Goal: Information Seeking & Learning: Learn about a topic

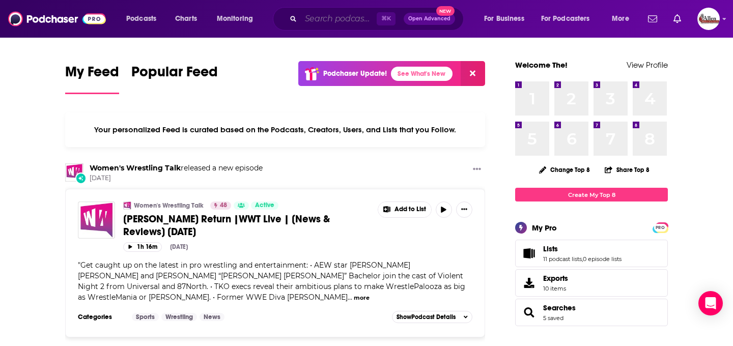
click at [331, 15] on input "Search podcasts, credits, & more..." at bounding box center [339, 19] width 76 height 16
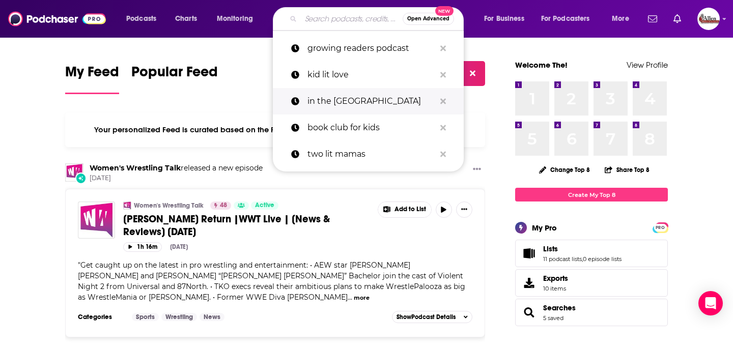
click at [328, 109] on p "in the [GEOGRAPHIC_DATA]" at bounding box center [371, 101] width 128 height 26
type input "in the [GEOGRAPHIC_DATA]"
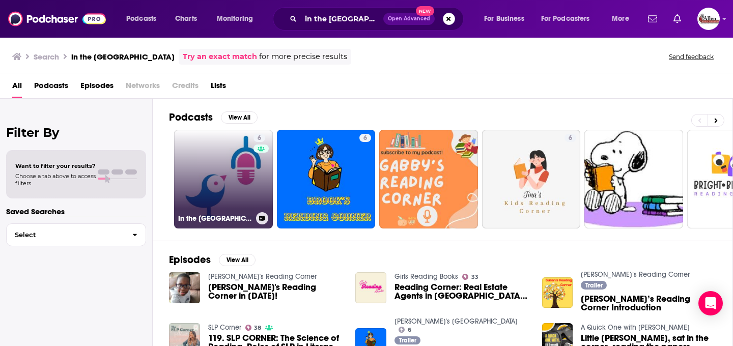
click at [232, 176] on link "6 In the [GEOGRAPHIC_DATA]" at bounding box center [223, 179] width 99 height 99
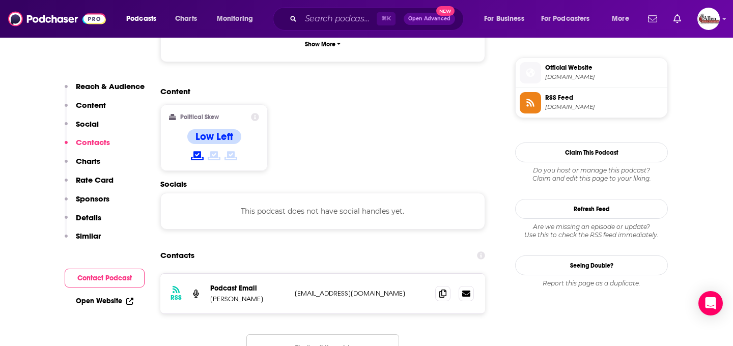
scroll to position [854, 0]
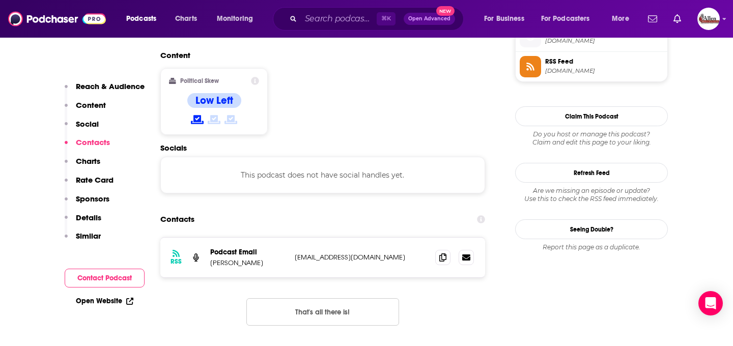
drag, startPoint x: 286, startPoint y: 220, endPoint x: 419, endPoint y: 220, distance: 133.3
click at [0, 0] on div "Podcast Email [PERSON_NAME] [EMAIL_ADDRESS][DOMAIN_NAME] [EMAIL_ADDRESS][DOMAIN…" at bounding box center [0, 0] width 0 height 0
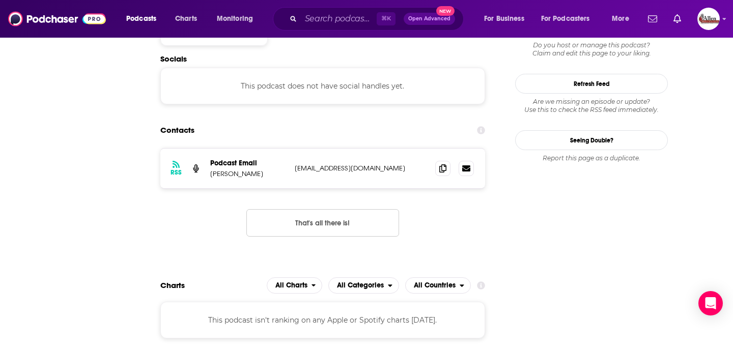
scroll to position [0, 0]
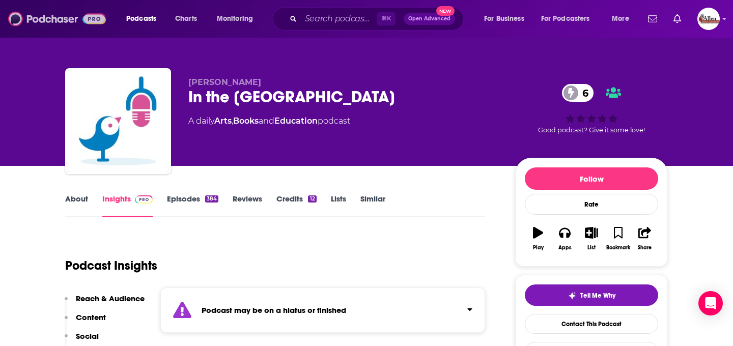
click at [48, 19] on img at bounding box center [57, 18] width 98 height 19
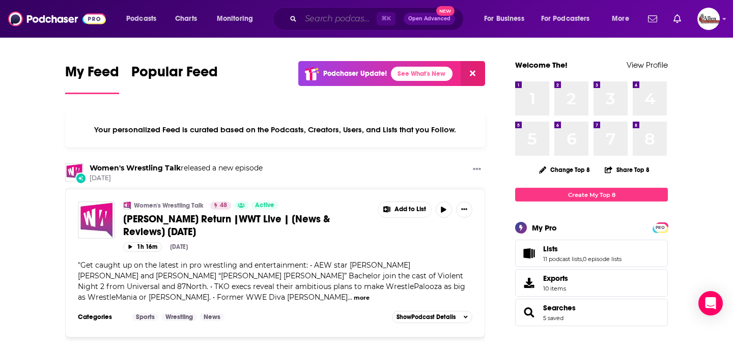
click at [335, 22] on input "Search podcasts, credits, & more..." at bounding box center [339, 19] width 76 height 16
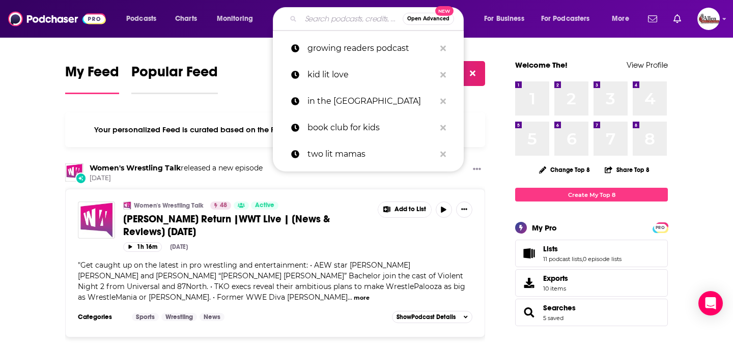
click at [206, 78] on span "Popular Feed" at bounding box center [174, 74] width 87 height 23
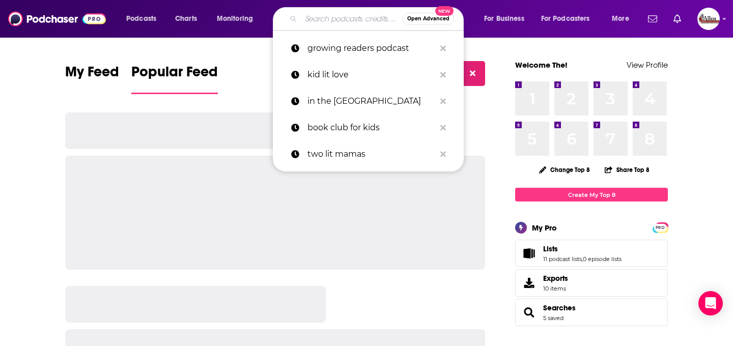
click at [343, 19] on input "Search podcasts, credits, & more..." at bounding box center [352, 19] width 102 height 16
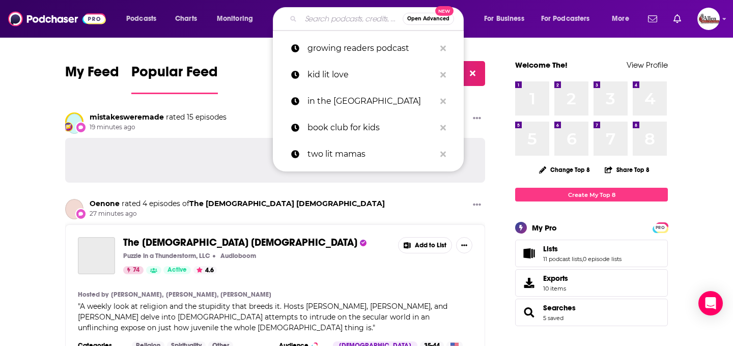
click at [77, 62] on div "My Feed Popular Feed Podchaser Update! See What's New" at bounding box center [275, 78] width 420 height 35
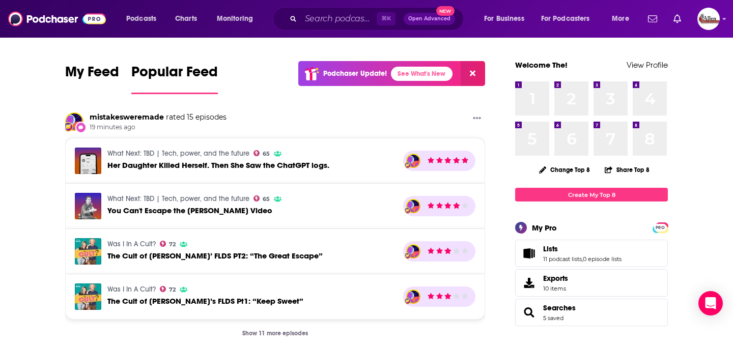
click at [424, 19] on span "Open Advanced" at bounding box center [429, 18] width 42 height 5
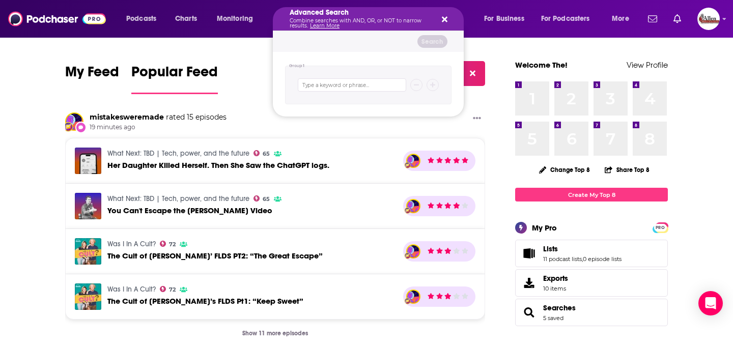
click at [222, 72] on div "My Feed Popular Feed Podchaser Update! See What's New" at bounding box center [275, 78] width 420 height 35
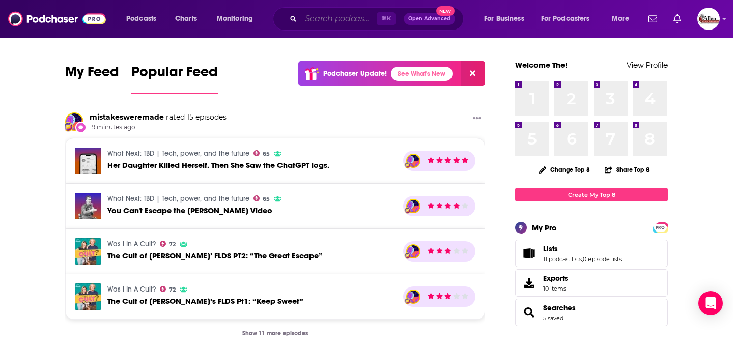
click at [355, 19] on input "Search podcasts, credits, & more..." at bounding box center [339, 19] width 76 height 16
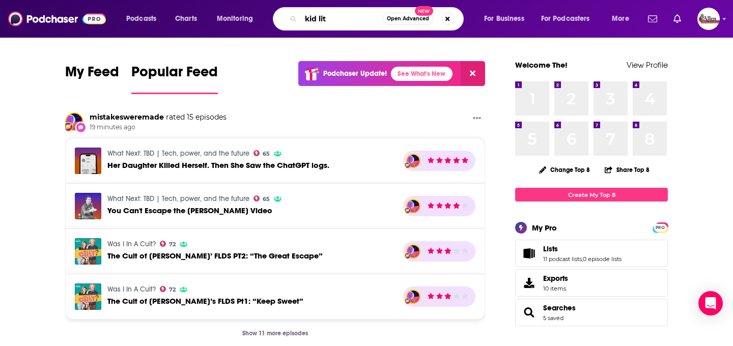
type input "kid lit"
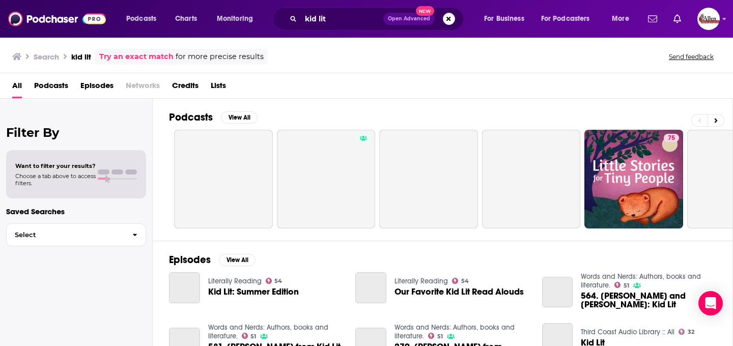
click at [56, 79] on span "Podcasts" at bounding box center [51, 87] width 34 height 21
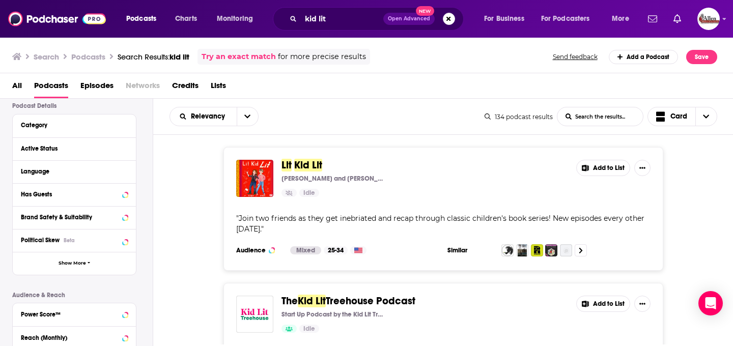
scroll to position [75, 0]
click at [97, 148] on div "Active Status" at bounding box center [61, 148] width 81 height 7
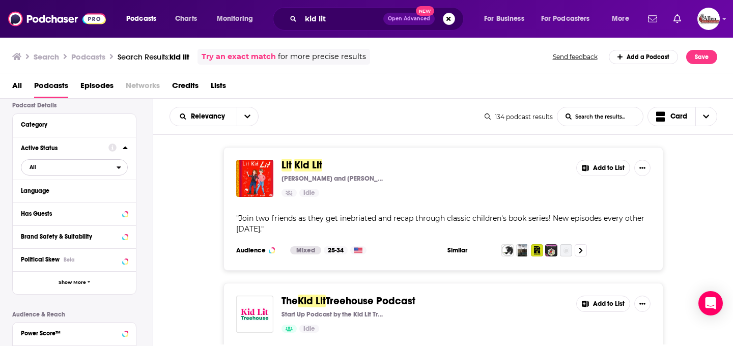
click at [57, 173] on span "All" at bounding box center [68, 166] width 95 height 13
click at [63, 199] on span "Active" at bounding box center [53, 201] width 55 height 6
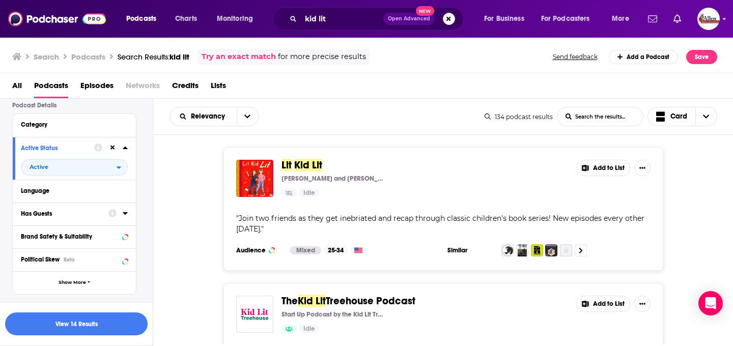
click at [76, 211] on div "Has Guests" at bounding box center [61, 213] width 81 height 7
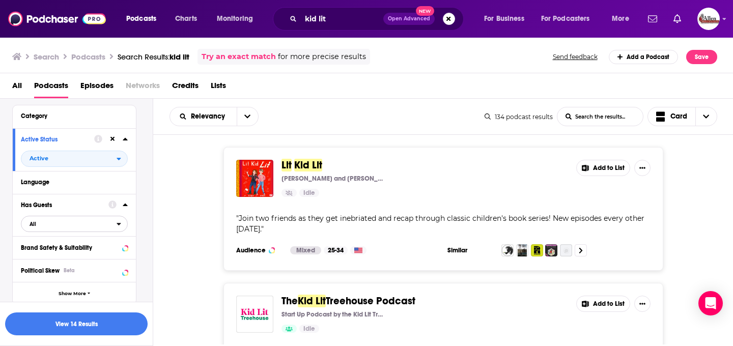
click at [76, 228] on span "All" at bounding box center [68, 223] width 95 height 13
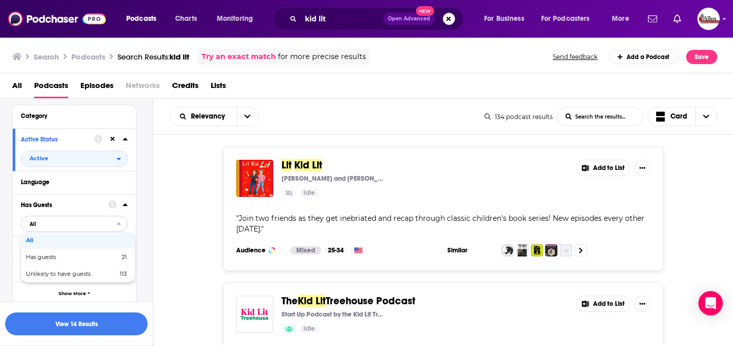
click at [82, 221] on span "All" at bounding box center [68, 223] width 95 height 13
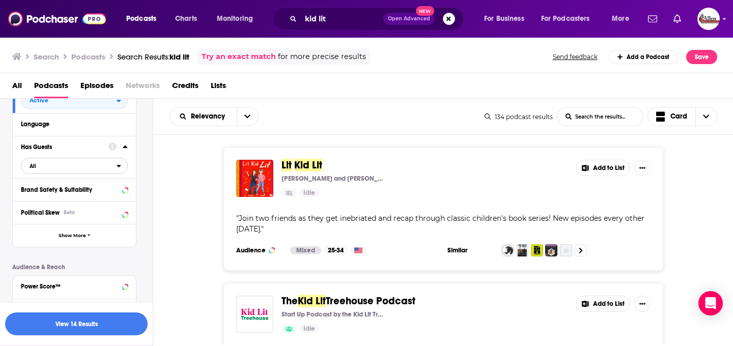
scroll to position [143, 0]
click at [93, 240] on button "Show More" at bounding box center [74, 233] width 123 height 23
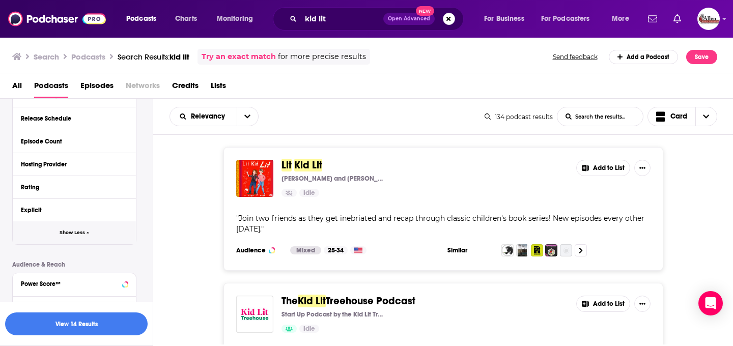
scroll to position [351, 0]
click at [101, 190] on div "Rating" at bounding box center [68, 186] width 95 height 7
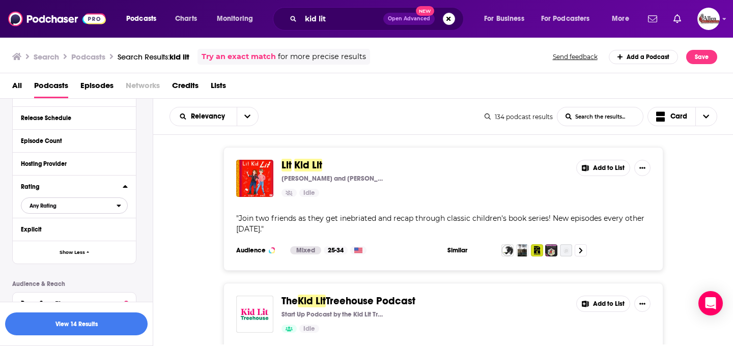
click at [102, 204] on span "Any Rating" at bounding box center [68, 205] width 95 height 13
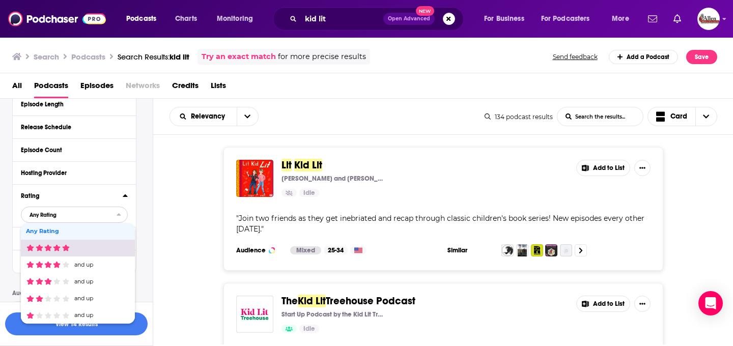
scroll to position [331, 0]
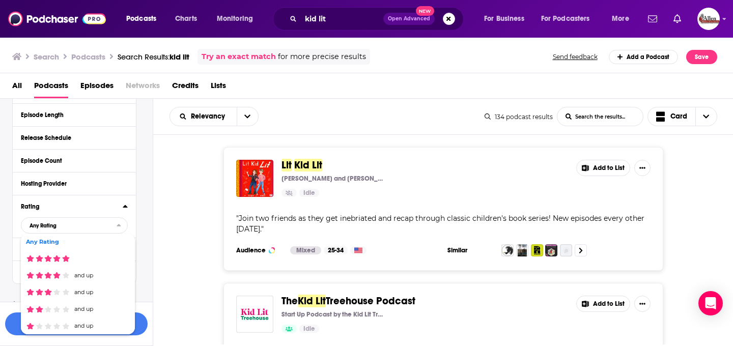
click at [100, 210] on div "Rating" at bounding box center [68, 206] width 95 height 7
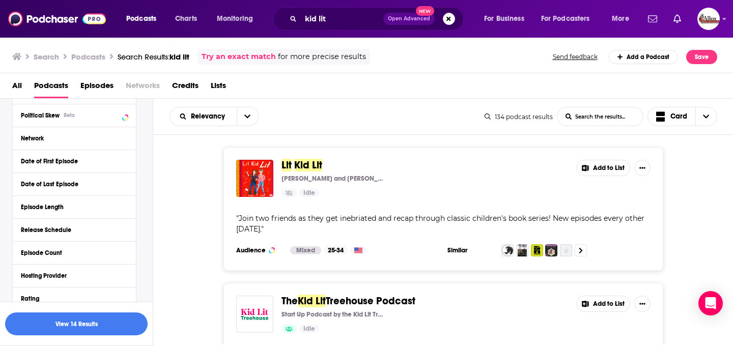
scroll to position [101, 0]
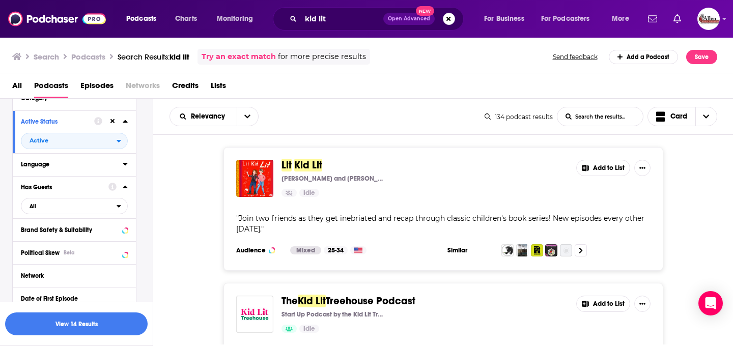
click at [91, 168] on div "Language" at bounding box center [68, 164] width 95 height 7
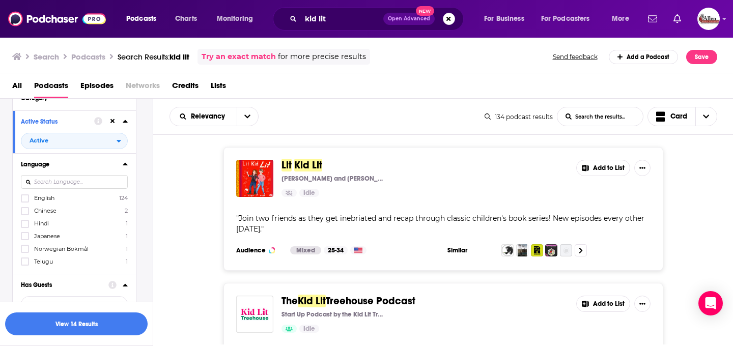
click at [87, 198] on label "English 124" at bounding box center [74, 198] width 107 height 9
click at [25, 202] on input "multiSelectOption-en-0" at bounding box center [25, 202] width 0 height 0
click at [79, 323] on button "View 13 Results" at bounding box center [76, 323] width 142 height 23
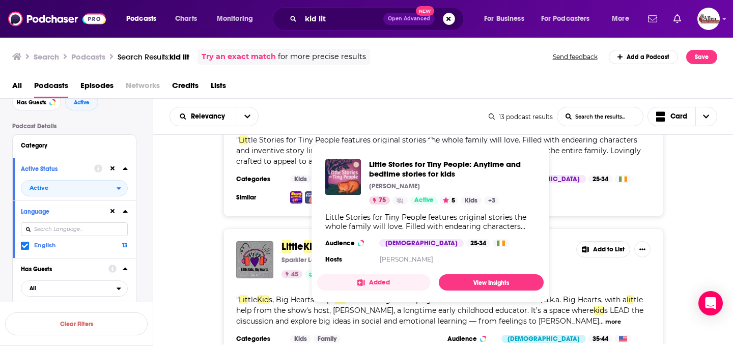
scroll to position [186, 0]
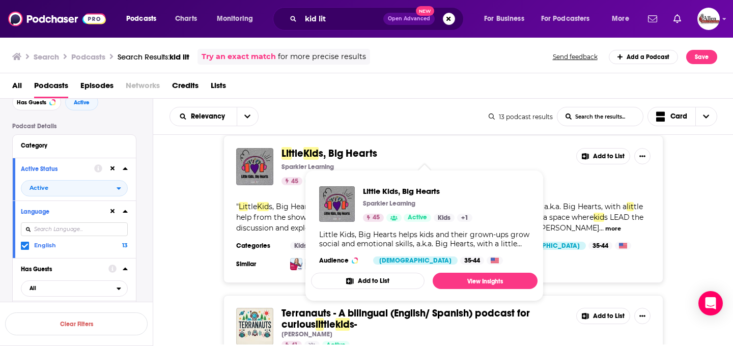
click at [298, 155] on span "tle" at bounding box center [298, 153] width 12 height 13
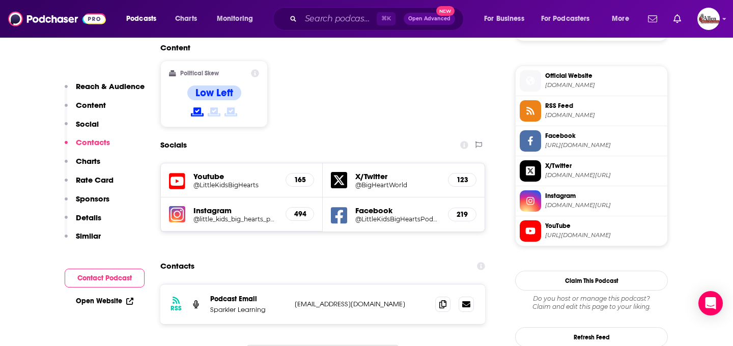
scroll to position [836, 0]
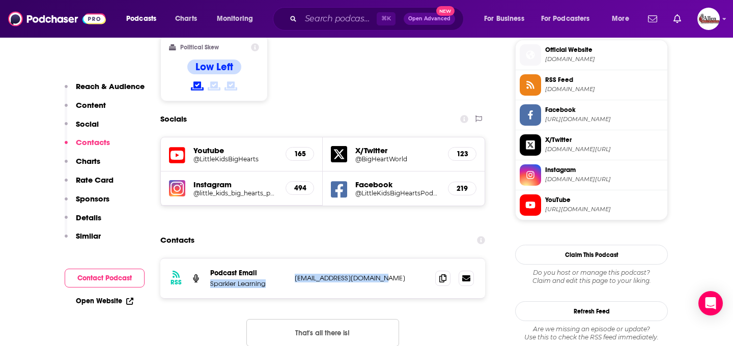
drag, startPoint x: 288, startPoint y: 215, endPoint x: 378, endPoint y: 224, distance: 90.5
click at [378, 259] on div "RSS Podcast Email Sparkler Learning [EMAIL_ADDRESS][DOMAIN_NAME] [EMAIL_ADDRESS…" at bounding box center [322, 279] width 325 height 40
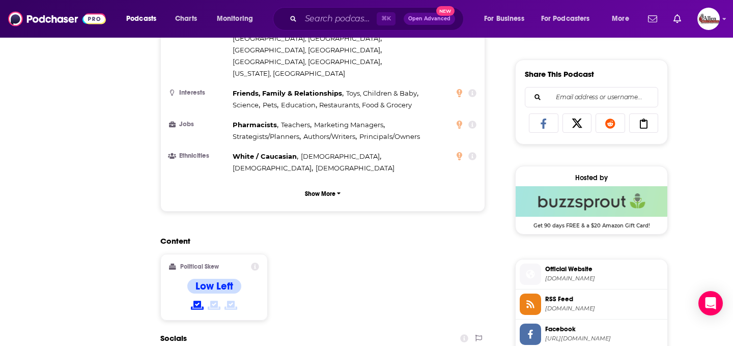
scroll to position [0, 0]
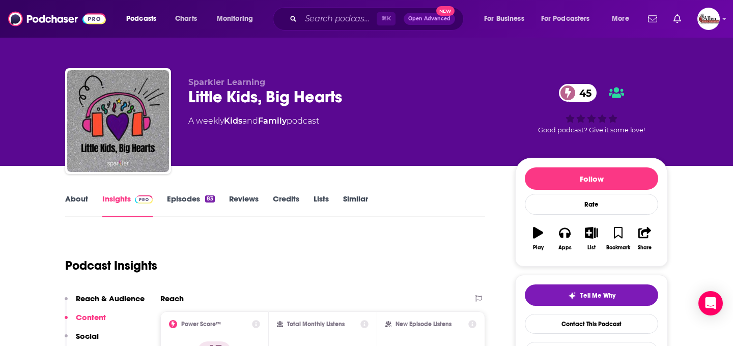
click at [188, 203] on link "Episodes 83" at bounding box center [191, 205] width 48 height 23
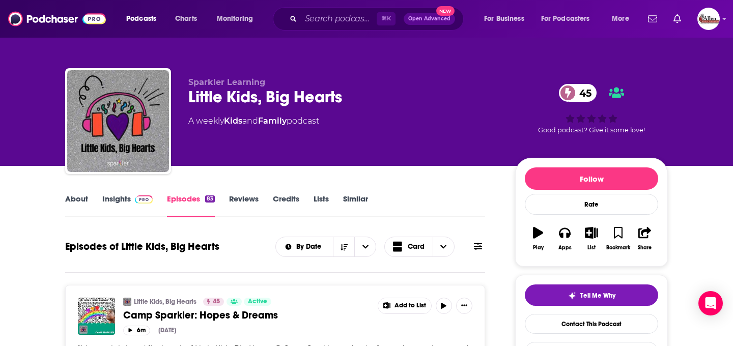
click at [125, 205] on link "Insights" at bounding box center [127, 205] width 50 height 23
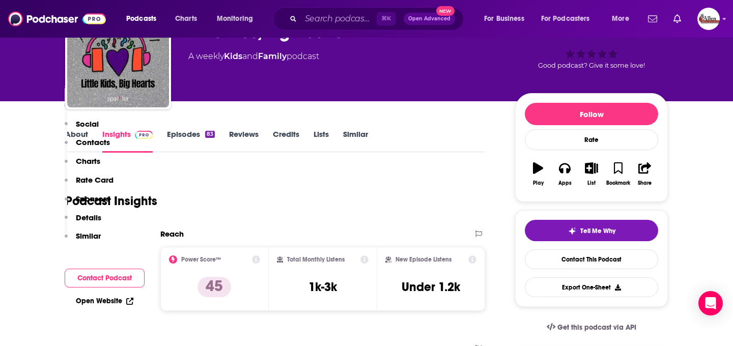
scroll to position [196, 0]
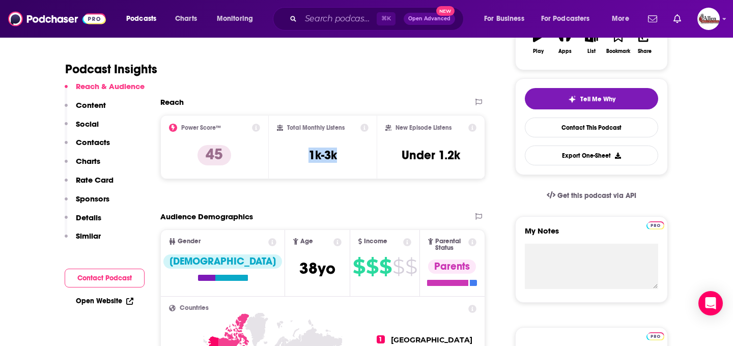
drag, startPoint x: 299, startPoint y: 157, endPoint x: 350, endPoint y: 157, distance: 50.9
click at [350, 157] on div "Total Monthly Listens 1k-3k" at bounding box center [323, 147] width 92 height 47
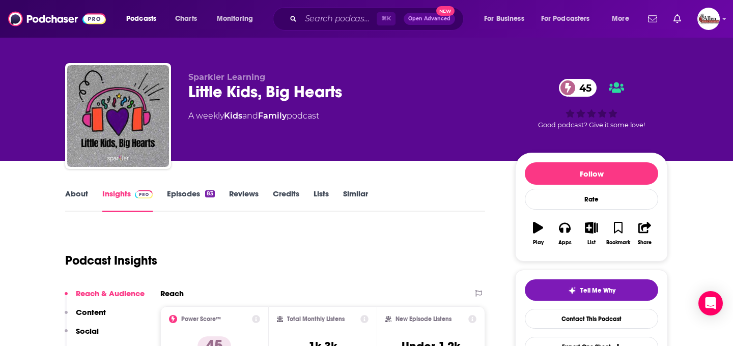
scroll to position [0, 0]
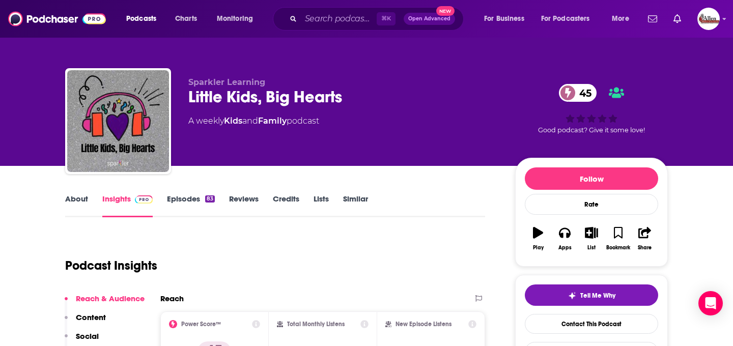
click at [240, 121] on link "Kids" at bounding box center [233, 121] width 18 height 10
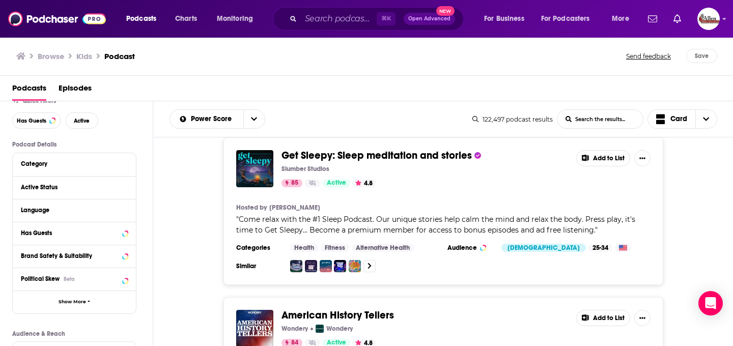
scroll to position [40, 0]
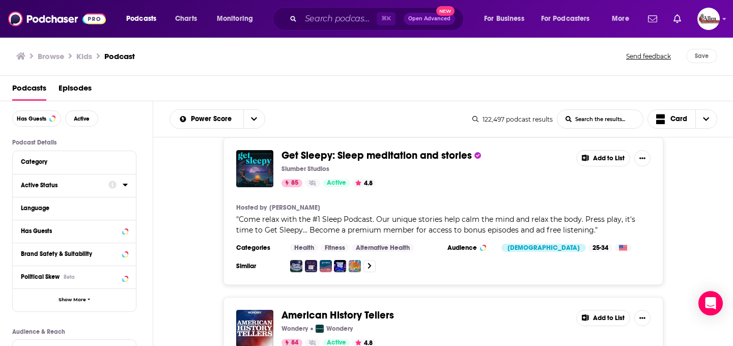
click at [87, 188] on div "Active Status" at bounding box center [61, 185] width 81 height 7
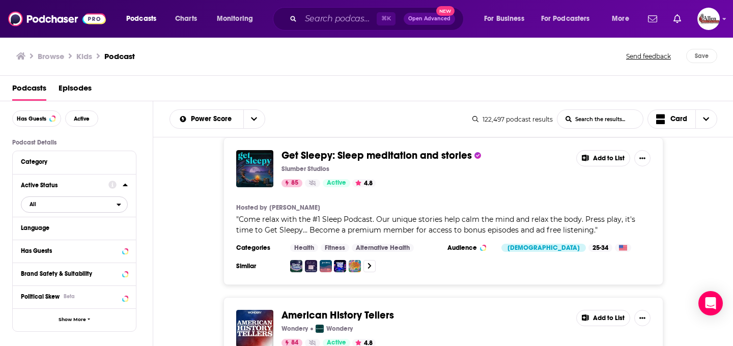
click at [82, 208] on span "All" at bounding box center [68, 203] width 95 height 13
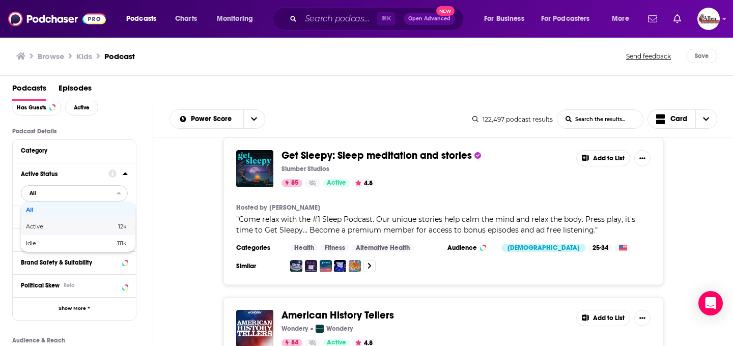
scroll to position [51, 0]
click at [83, 197] on span "All" at bounding box center [68, 192] width 95 height 13
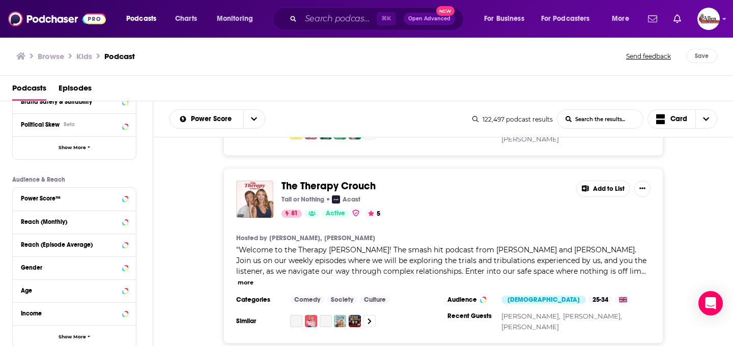
scroll to position [0, 0]
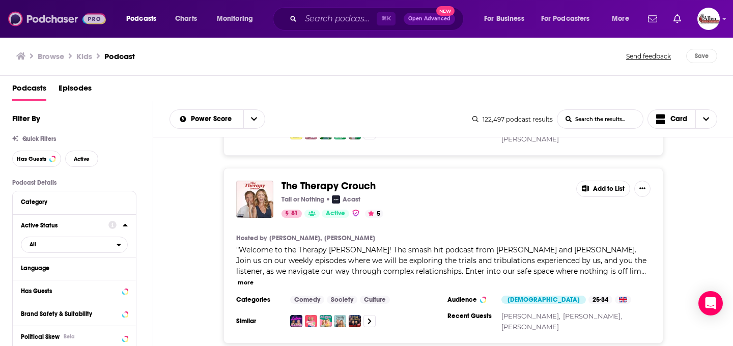
click at [56, 21] on img at bounding box center [57, 18] width 98 height 19
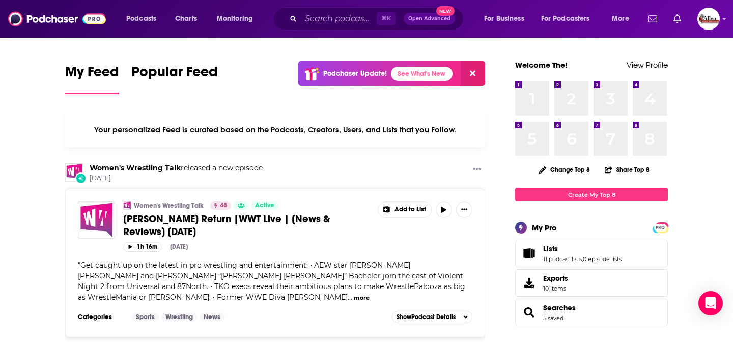
click at [326, 27] on div "⌘ K Open Advanced New" at bounding box center [368, 18] width 191 height 23
click at [327, 22] on input "Search podcasts, credits, & more..." at bounding box center [339, 19] width 76 height 16
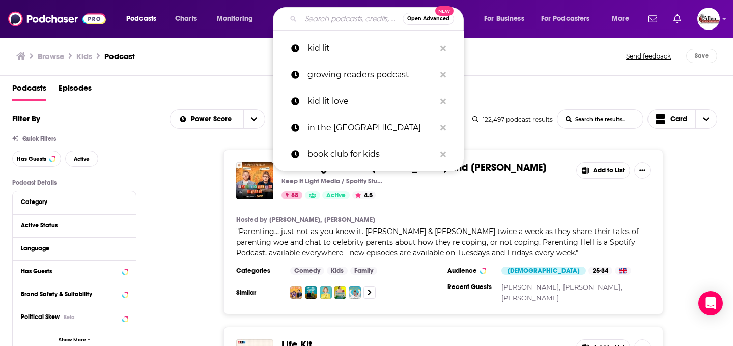
click at [191, 194] on div "Parenting Hell with [PERSON_NAME] and [PERSON_NAME] Keep It Light Media / Spoti…" at bounding box center [443, 232] width 580 height 165
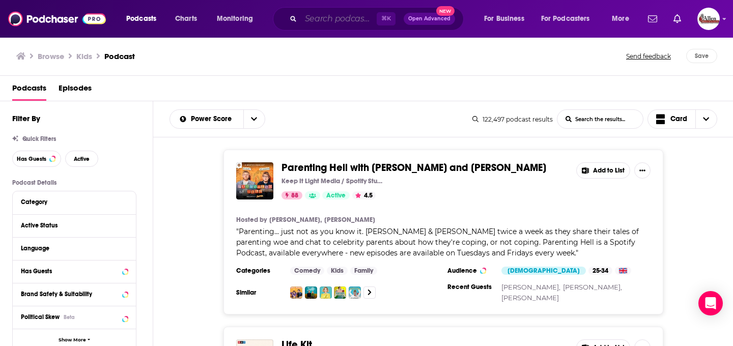
click at [317, 19] on input "Search podcasts, credits, & more..." at bounding box center [339, 19] width 76 height 16
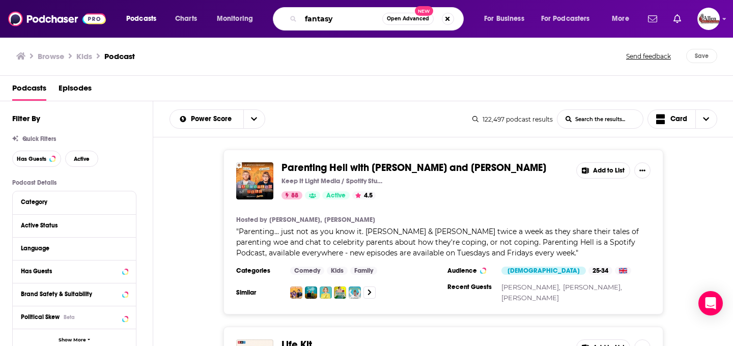
type input "fantasy"
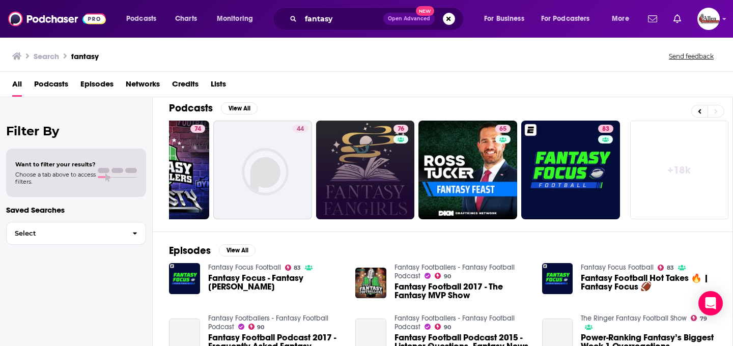
scroll to position [93, 0]
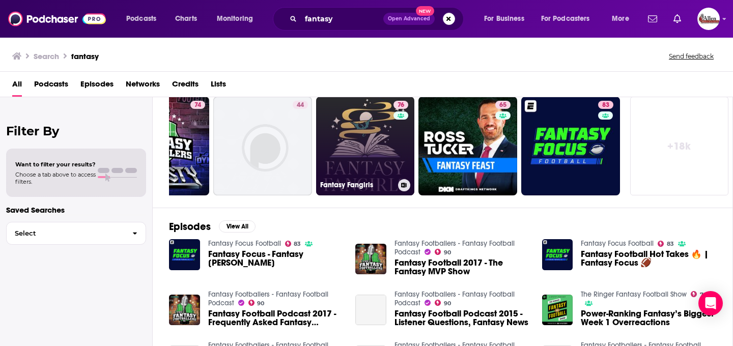
click at [354, 158] on link "76 Fantasy Fangirls" at bounding box center [365, 146] width 99 height 99
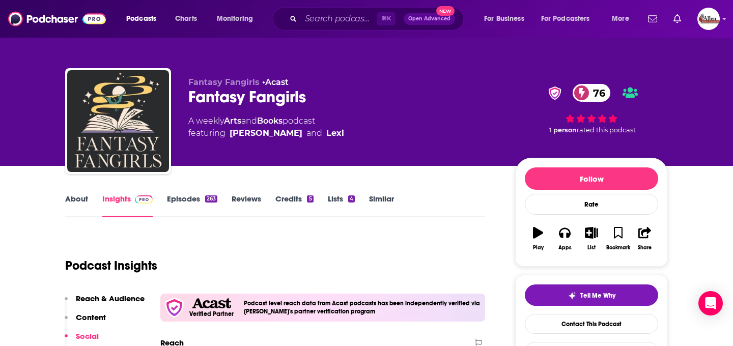
click at [275, 121] on link "Books" at bounding box center [269, 121] width 25 height 10
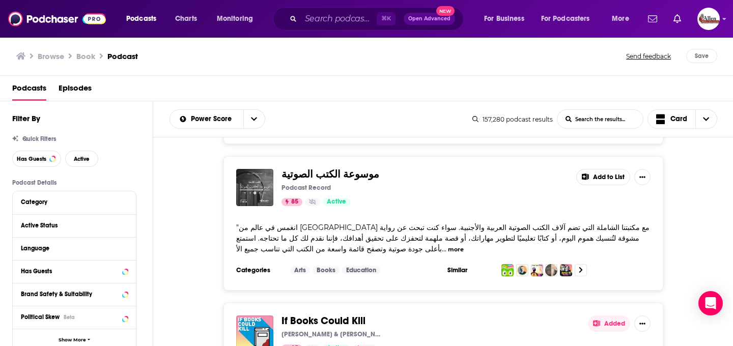
scroll to position [1038, 0]
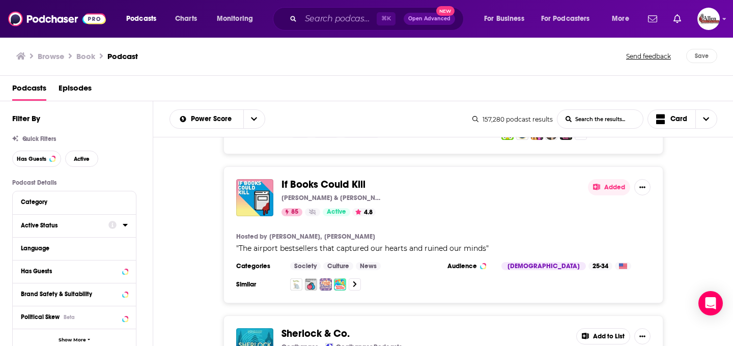
click at [79, 229] on div "Active Status" at bounding box center [61, 225] width 81 height 7
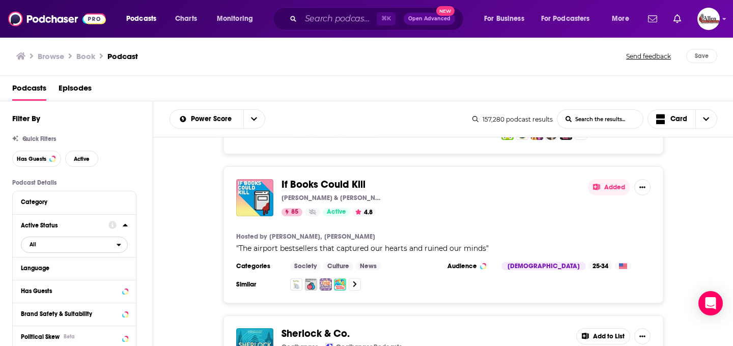
click at [78, 248] on span "All" at bounding box center [68, 244] width 95 height 13
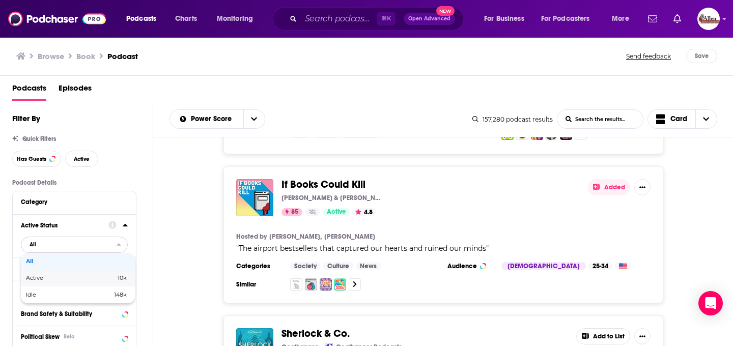
click at [73, 280] on span "Active" at bounding box center [52, 278] width 53 height 6
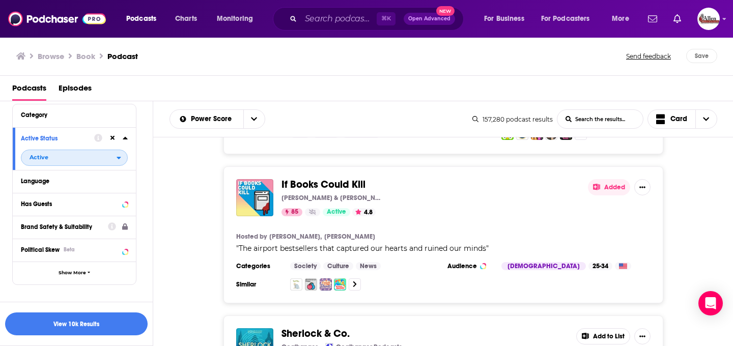
scroll to position [89, 0]
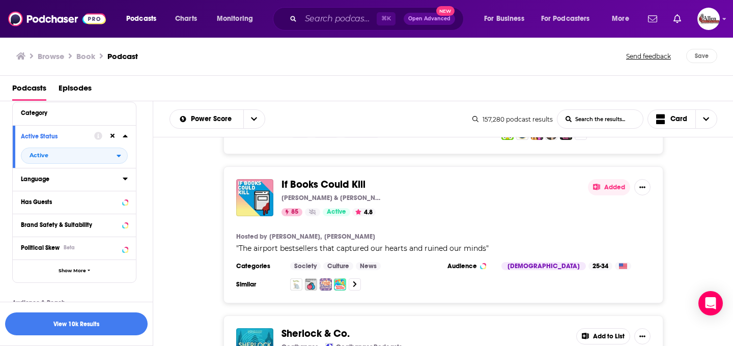
click at [90, 185] on button "Language" at bounding box center [72, 179] width 102 height 13
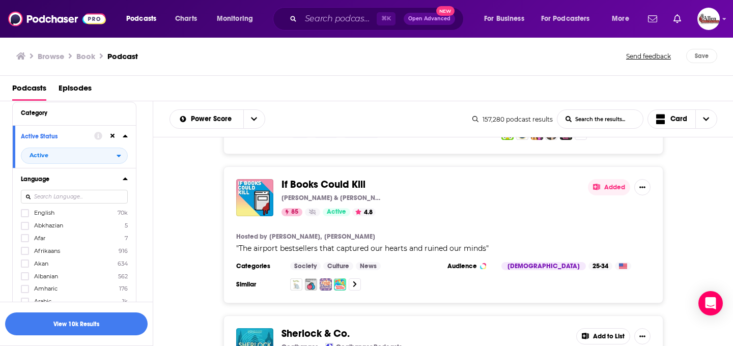
click at [65, 212] on label "English 70k" at bounding box center [74, 213] width 107 height 9
click at [25, 216] on input "multiSelectOption-en-0" at bounding box center [25, 216] width 0 height 0
click at [87, 325] on button "View 6k Results" at bounding box center [76, 323] width 142 height 23
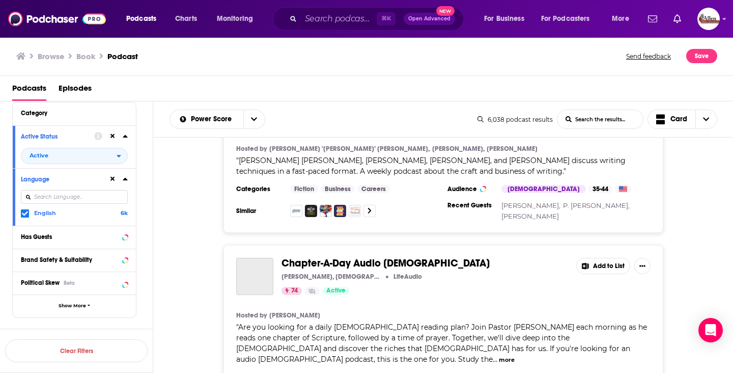
scroll to position [3442, 0]
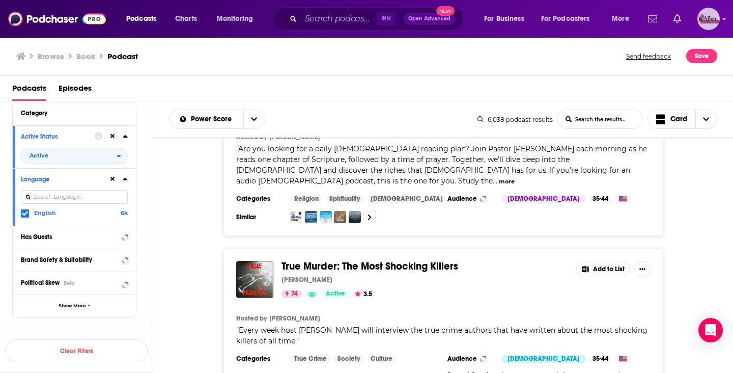
click at [709, 27] on img "Logged in as AllenMedia" at bounding box center [708, 19] width 22 height 22
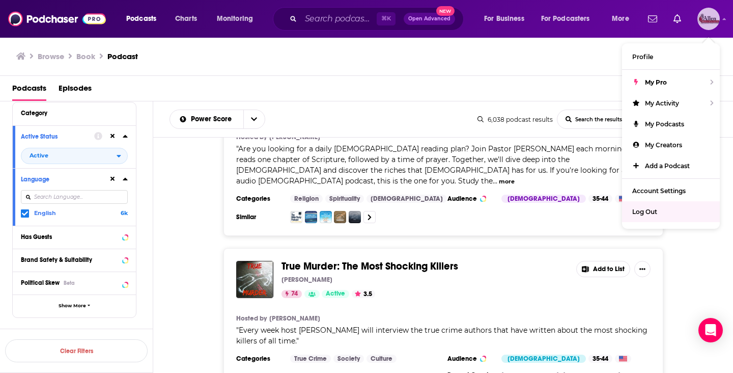
click at [659, 207] on div "Log Out" at bounding box center [671, 211] width 98 height 21
